Goal: Check status

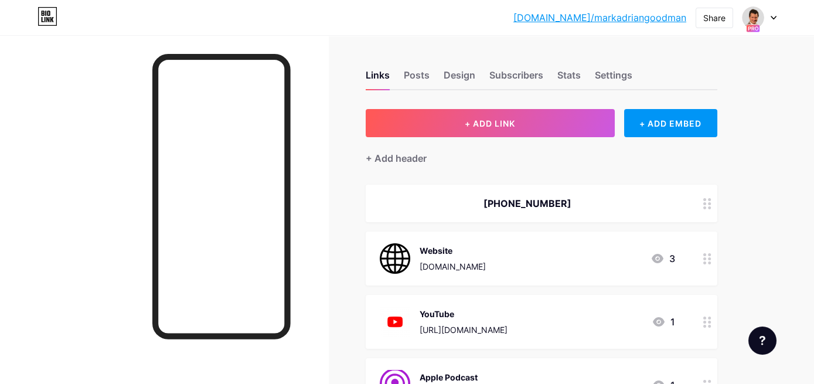
click at [771, 23] on div at bounding box center [760, 17] width 34 height 21
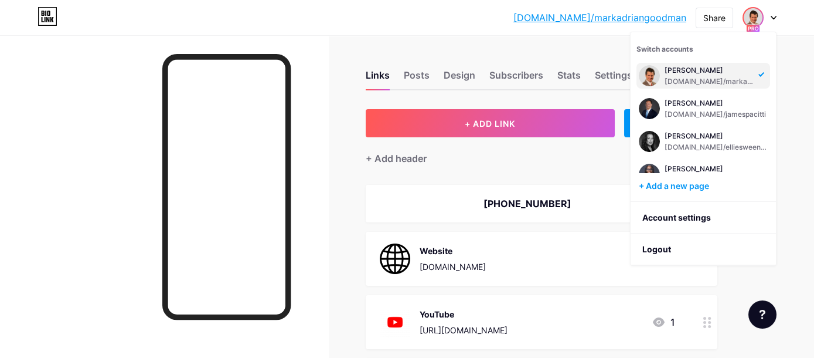
click at [702, 70] on div "[PERSON_NAME]" at bounding box center [710, 70] width 90 height 9
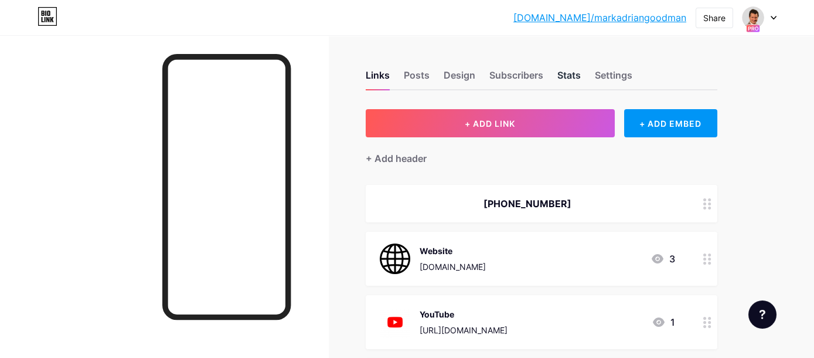
click at [574, 73] on div "Stats" at bounding box center [568, 78] width 23 height 21
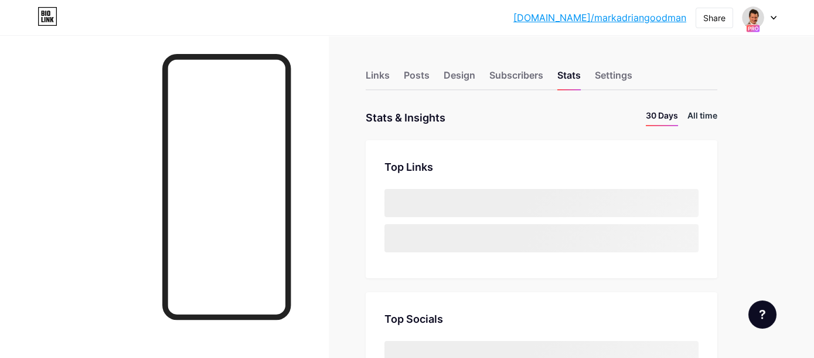
scroll to position [358, 814]
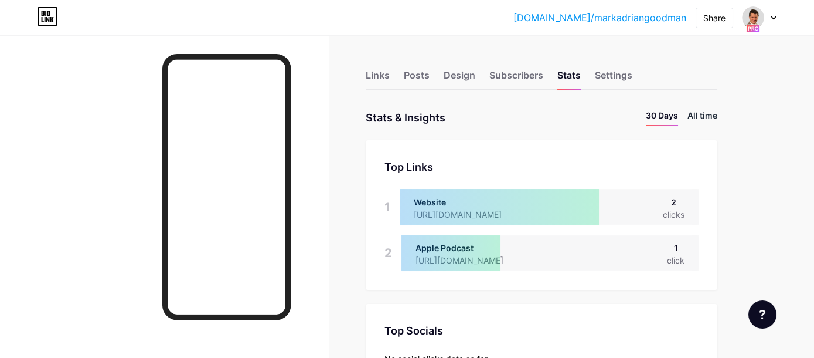
click at [703, 112] on li "All time" at bounding box center [703, 117] width 30 height 17
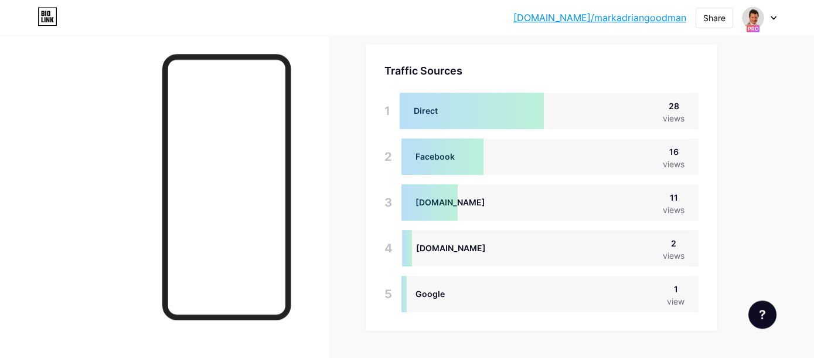
scroll to position [809, 0]
